Goal: Information Seeking & Learning: Learn about a topic

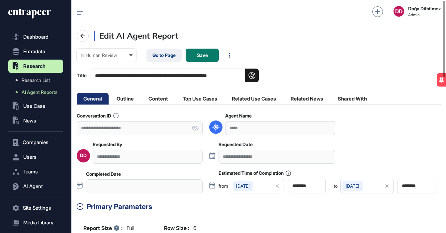
scroll to position [0, 0]
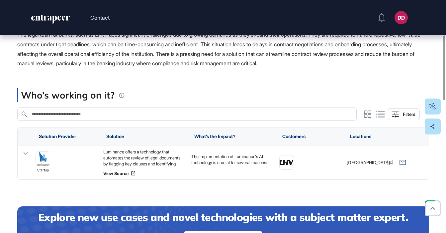
scroll to position [155, 0]
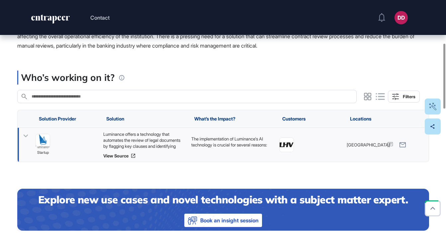
click at [27, 137] on icon at bounding box center [26, 136] width 10 height 10
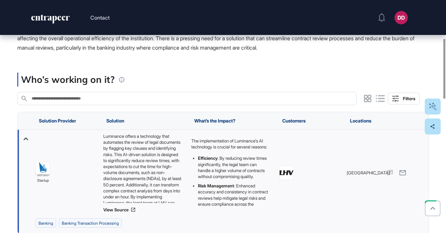
scroll to position [145, 0]
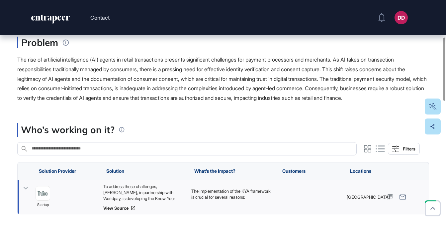
scroll to position [135, 0]
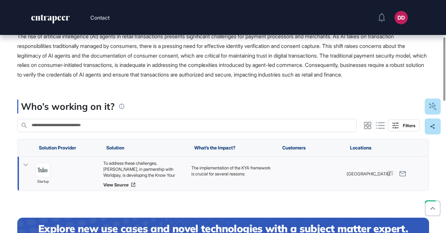
click at [25, 169] on icon at bounding box center [26, 165] width 10 height 10
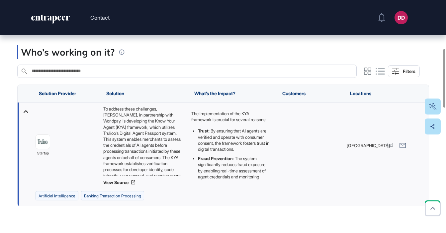
scroll to position [192, 0]
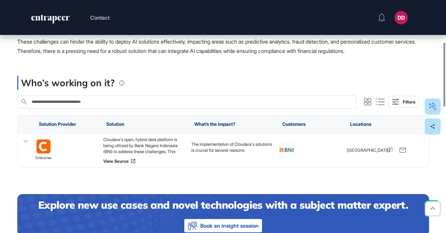
scroll to position [153, 0]
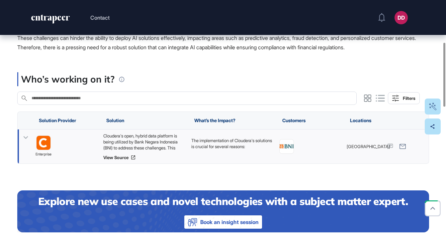
click at [23, 142] on icon at bounding box center [26, 138] width 10 height 10
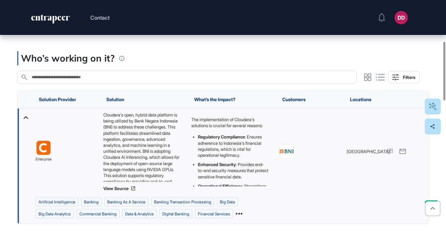
scroll to position [174, 0]
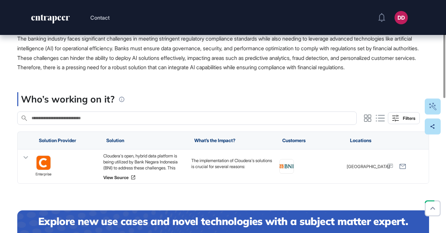
scroll to position [136, 0]
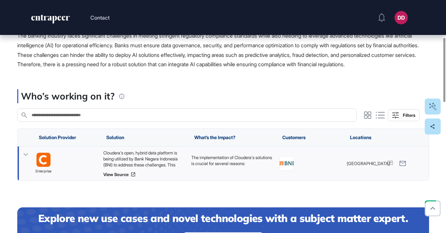
click at [25, 159] on icon at bounding box center [26, 155] width 10 height 10
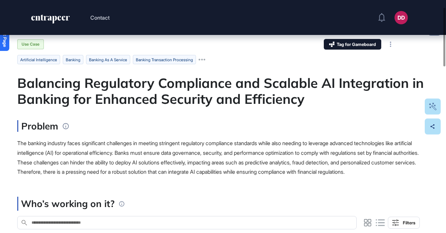
scroll to position [0, 0]
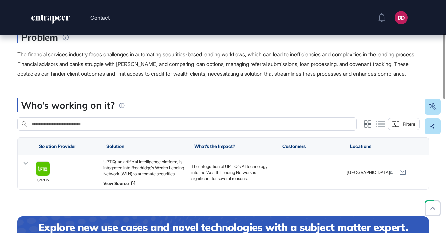
scroll to position [119, 0]
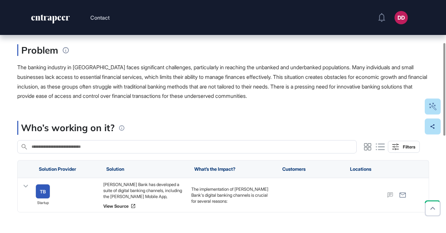
scroll to position [106, 0]
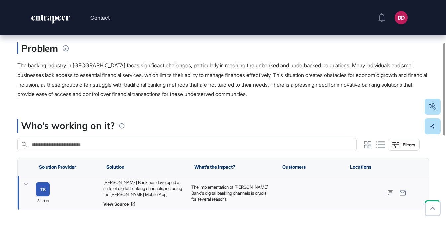
click at [26, 183] on icon at bounding box center [26, 184] width 10 height 10
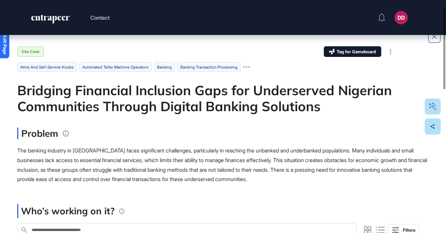
scroll to position [0, 0]
